Goal: Task Accomplishment & Management: Use online tool/utility

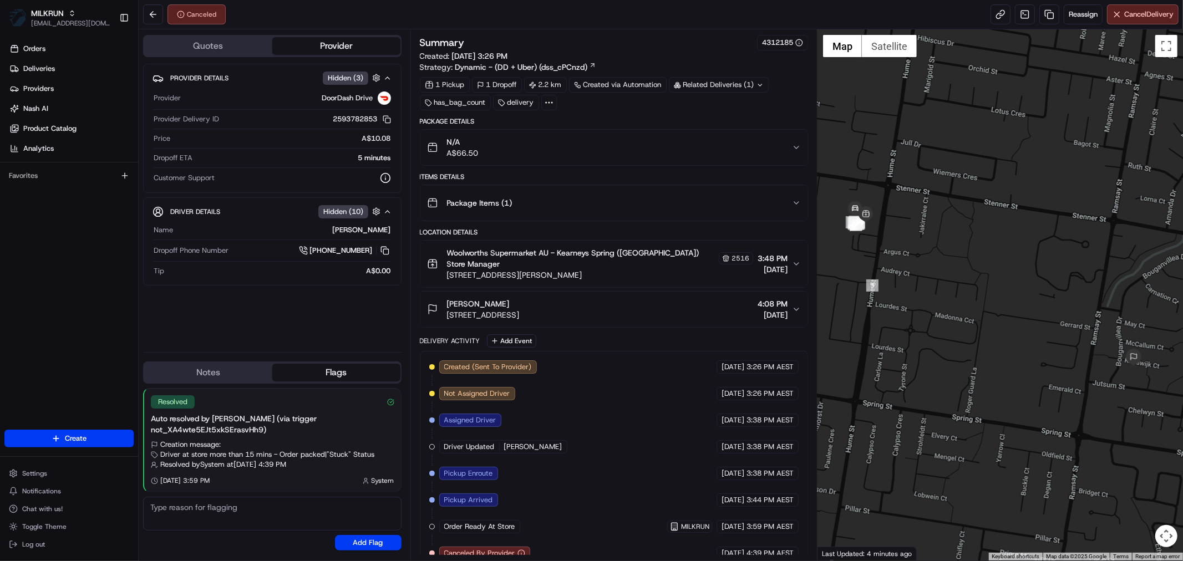
scroll to position [17, 0]
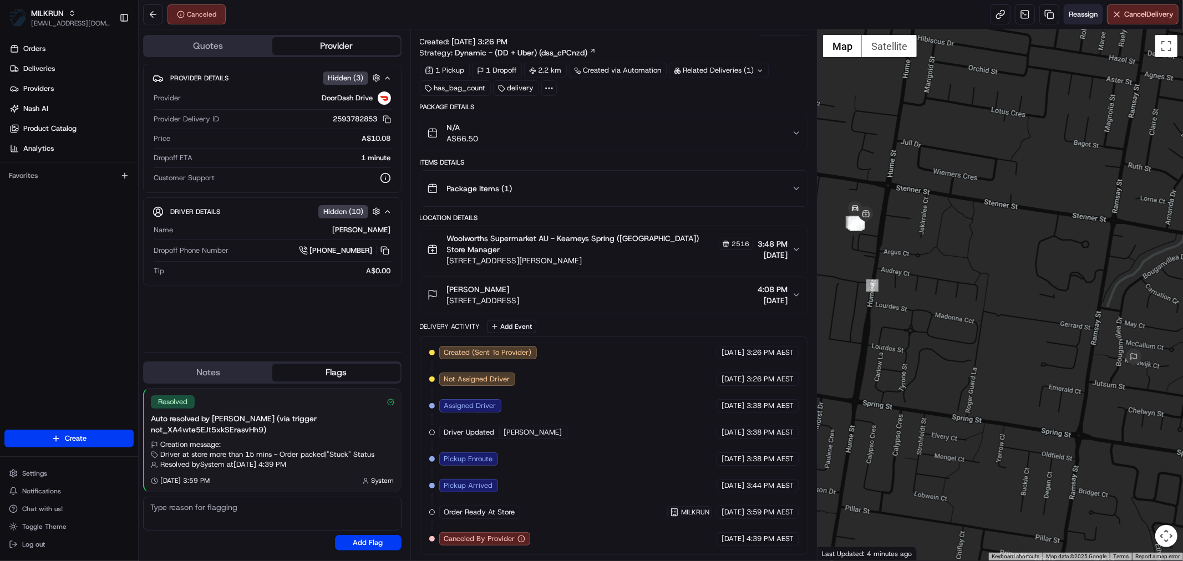
click at [1079, 13] on span "Reassign" at bounding box center [1083, 14] width 29 height 10
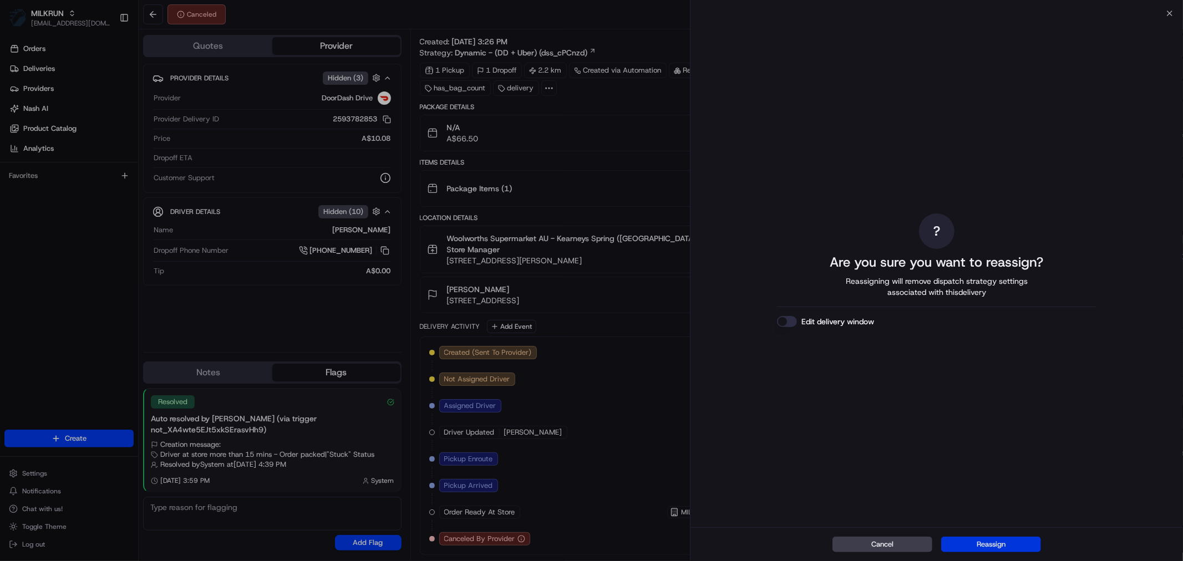
click at [977, 541] on button "Reassign" at bounding box center [991, 545] width 100 height 16
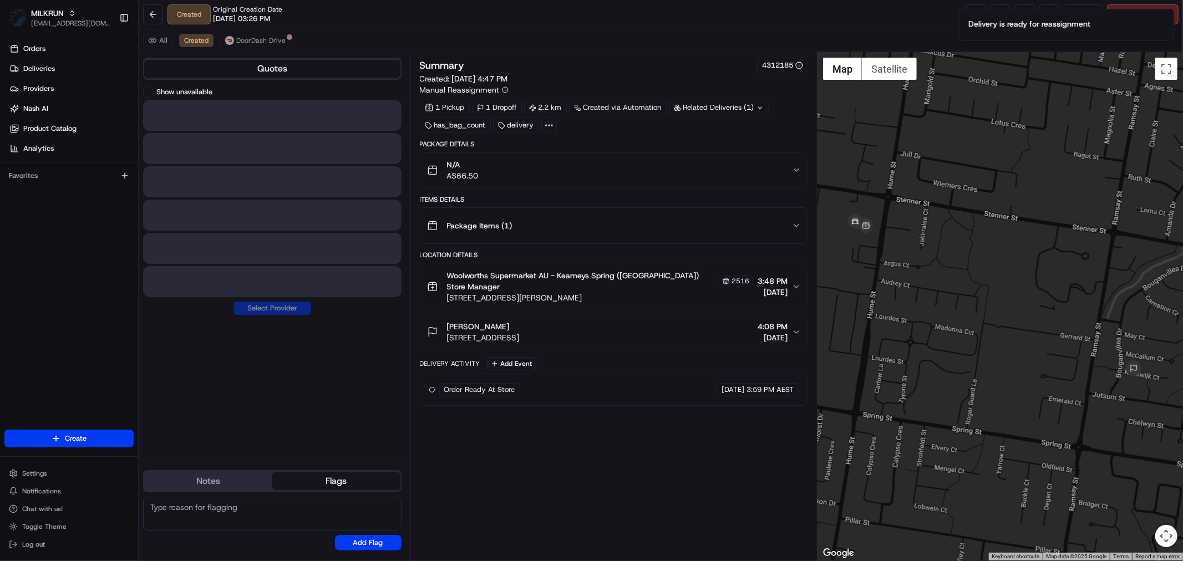
scroll to position [0, 0]
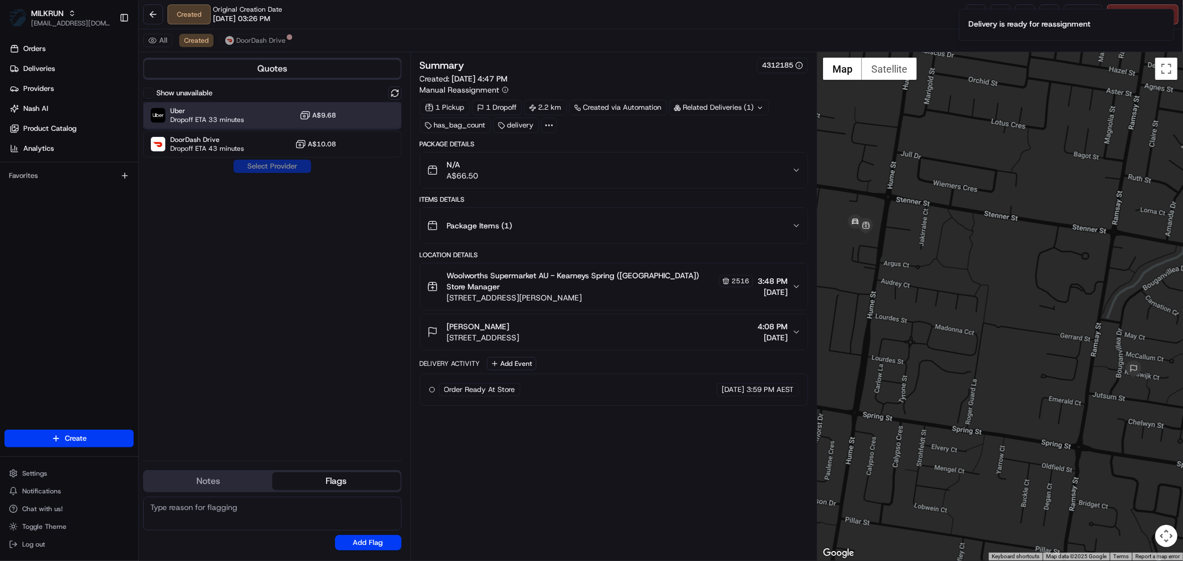
click at [224, 111] on span "Uber" at bounding box center [207, 110] width 74 height 9
click at [261, 164] on button "Assign Provider" at bounding box center [272, 166] width 79 height 13
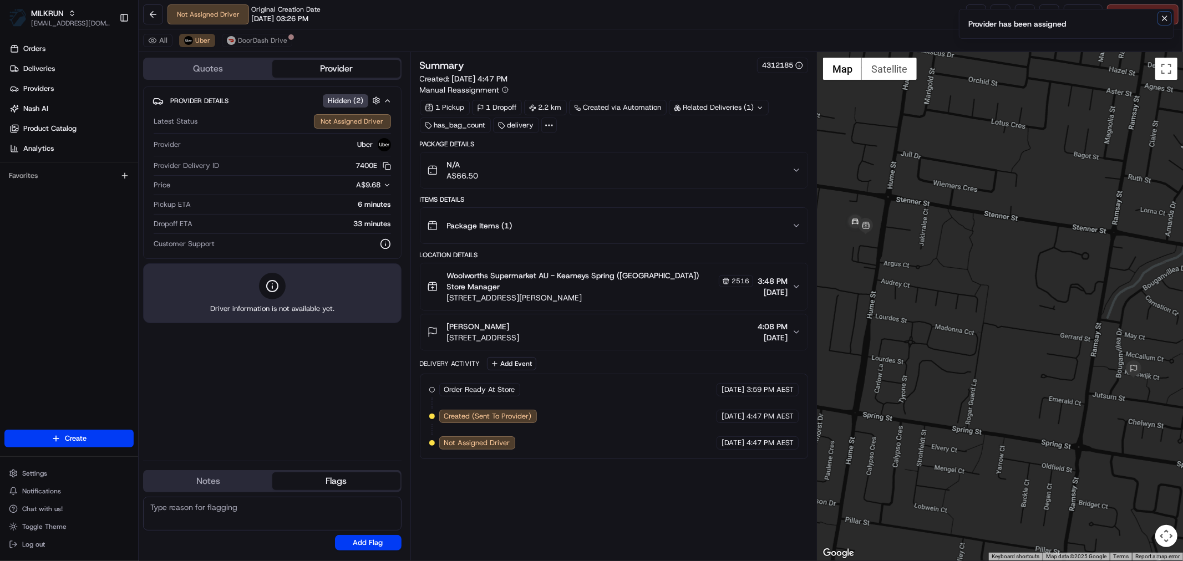
click at [1161, 18] on icon "Notifications (F8)" at bounding box center [1164, 18] width 9 height 9
click at [975, 18] on link at bounding box center [976, 14] width 20 height 20
